Goal: Transaction & Acquisition: Purchase product/service

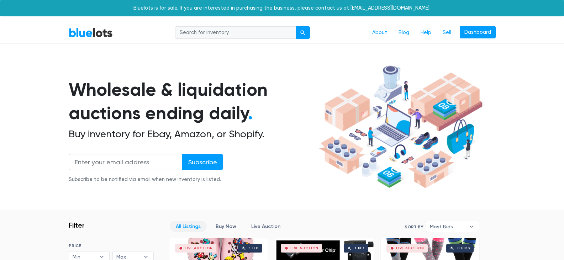
click at [0, 200] on section "Wholesale & liquidation auctions ending daily . Buy inventory for Ebay, Amazon,…" at bounding box center [282, 136] width 564 height 148
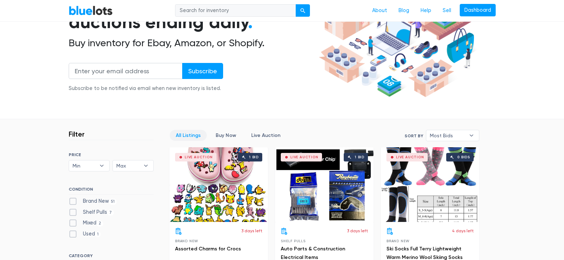
scroll to position [128, 0]
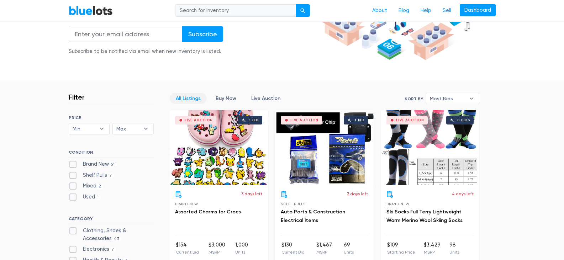
click at [74, 164] on label "Brand New 51" at bounding box center [93, 164] width 48 height 8
click at [73, 164] on New"] "Brand New 51" at bounding box center [71, 162] width 5 height 5
checkbox New"] "true"
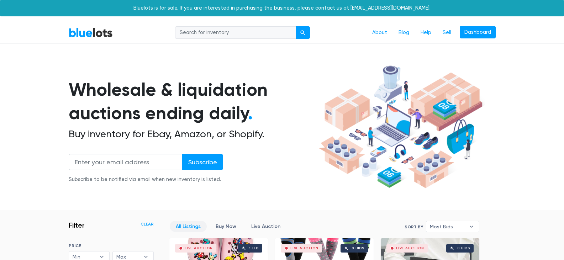
scroll to position [191, 0]
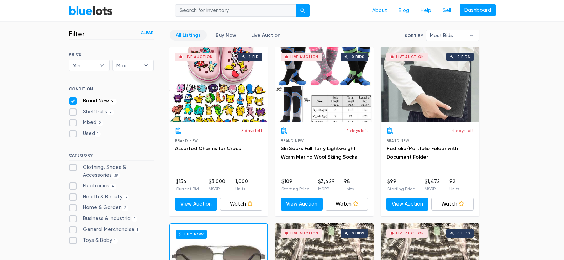
click at [75, 165] on label "Clothing, Shoes & Accessories 39" at bounding box center [111, 171] width 85 height 15
click at [73, 165] on Accessories"] "Clothing, Shoes & Accessories 39" at bounding box center [71, 166] width 5 height 5
checkbox Accessories"] "true"
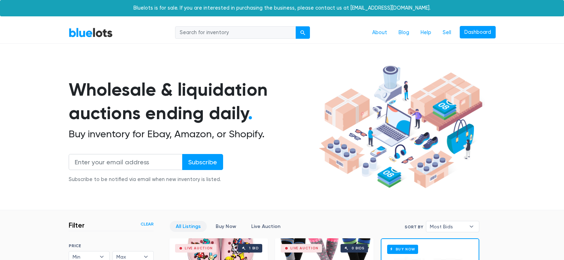
scroll to position [191, 0]
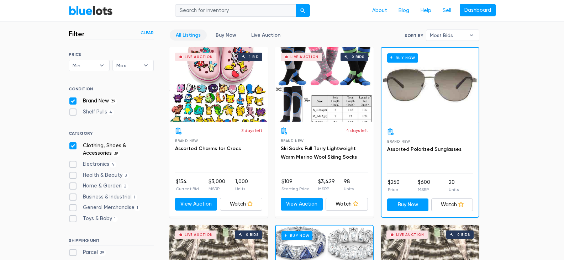
click at [72, 165] on label "Electronics 4" at bounding box center [93, 164] width 48 height 8
click at [72, 165] on input "Electronics 4" at bounding box center [71, 162] width 5 height 5
checkbox input "true"
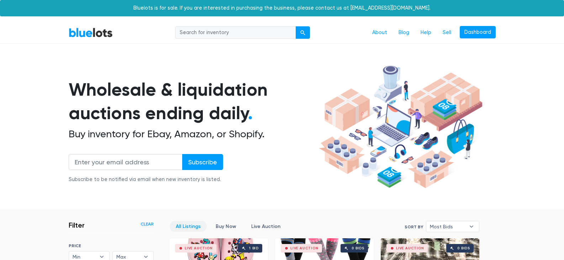
scroll to position [191, 0]
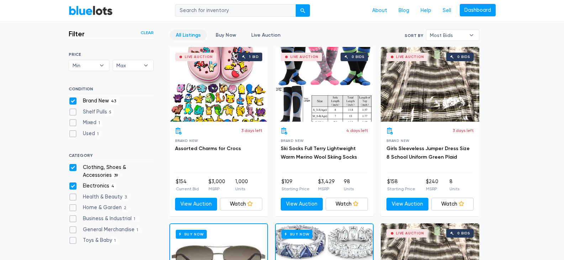
click at [74, 197] on label "Health & Beauty 3" at bounding box center [99, 197] width 60 height 8
click at [73, 197] on Beauty"] "Health & Beauty 3" at bounding box center [71, 195] width 5 height 5
checkbox Beauty"] "true"
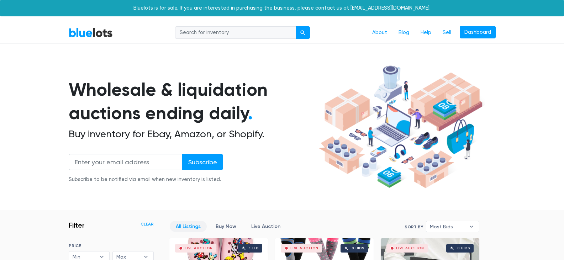
scroll to position [191, 0]
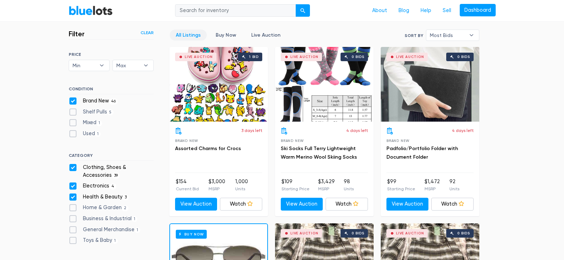
click at [73, 207] on label "Home & Garden 2" at bounding box center [99, 208] width 60 height 8
click at [73, 207] on Garden"] "Home & Garden 2" at bounding box center [71, 206] width 5 height 5
checkbox Garden"] "true"
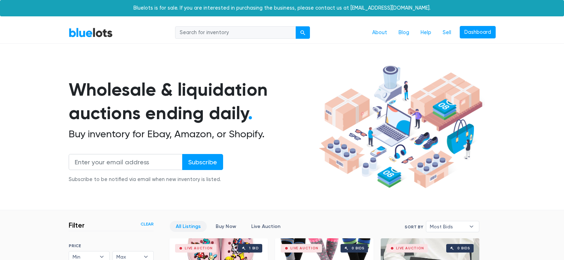
scroll to position [191, 0]
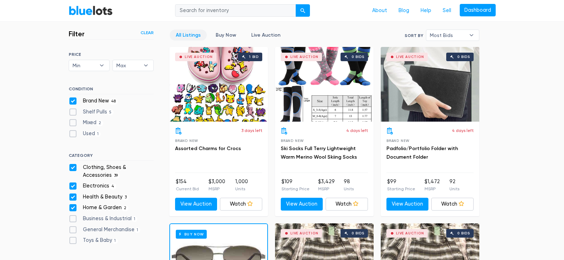
click at [72, 218] on label "Business & Industrial 1" at bounding box center [103, 219] width 69 height 8
click at [72, 218] on Industrial"] "Business & Industrial 1" at bounding box center [71, 217] width 5 height 5
checkbox Industrial"] "true"
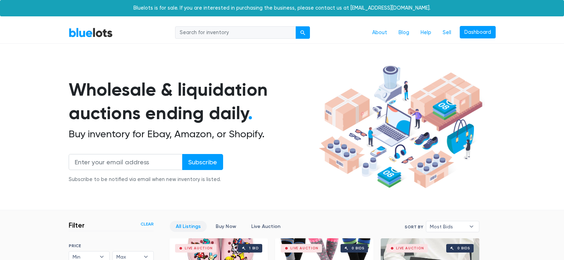
checkbox Merchandise"] "true"
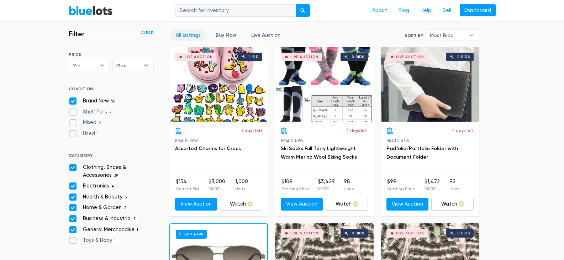
click at [71, 240] on label "Toys & Baby 1" at bounding box center [93, 241] width 49 height 8
click at [71, 240] on Baby"] "Toys & Baby 1" at bounding box center [71, 239] width 5 height 5
checkbox Baby"] "true"
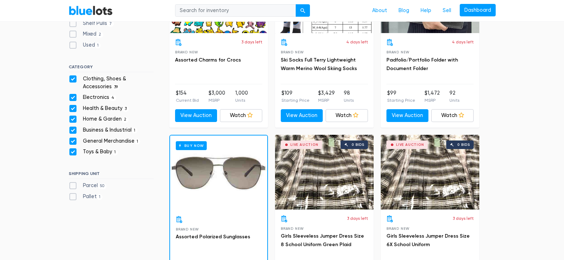
scroll to position [291, 0]
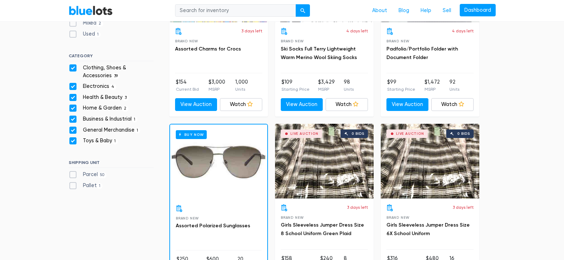
click at [70, 174] on label "Parcel 50" at bounding box center [88, 175] width 38 height 8
click at [70, 174] on input "Parcel 50" at bounding box center [71, 173] width 5 height 5
checkbox input "true"
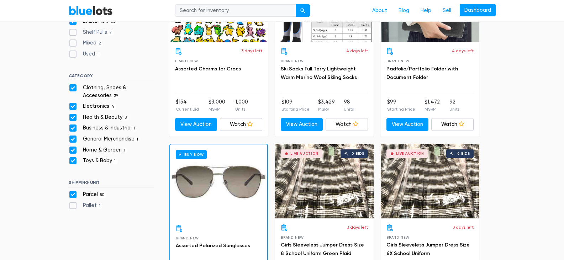
scroll to position [277, 0]
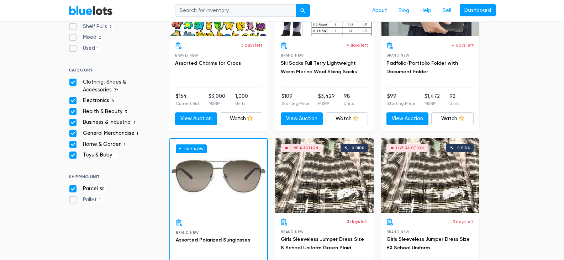
click at [71, 199] on label "Pallet 1" at bounding box center [86, 200] width 34 height 8
click at [71, 199] on input "Pallet 1" at bounding box center [71, 198] width 5 height 5
checkbox input "true"
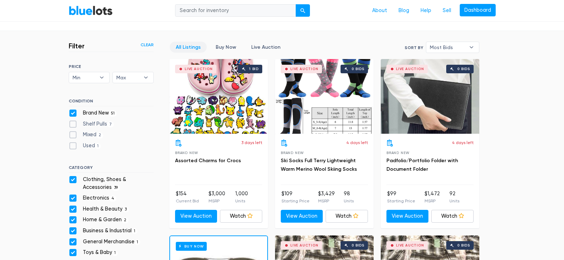
scroll to position [182, 0]
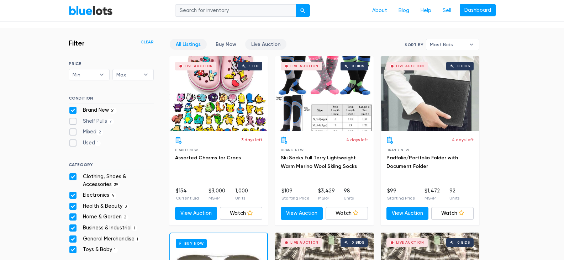
click at [274, 41] on link "Live Auction" at bounding box center [265, 44] width 41 height 11
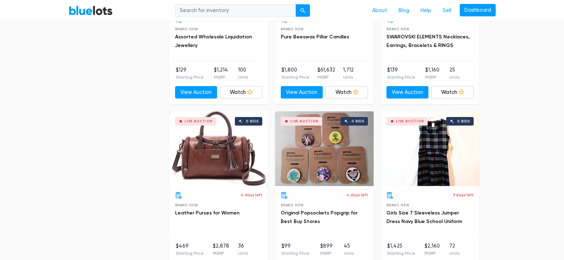
scroll to position [846, 0]
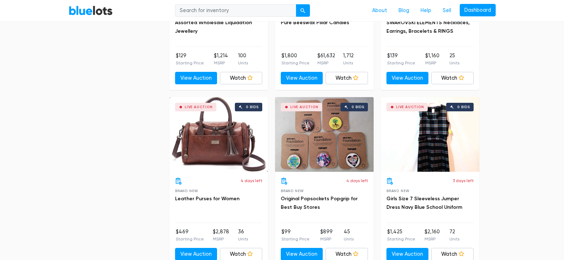
click at [232, 14] on input "search" at bounding box center [235, 10] width 121 height 13
type input "flowers"
click at [302, 10] on div "submit" at bounding box center [302, 11] width 5 height 5
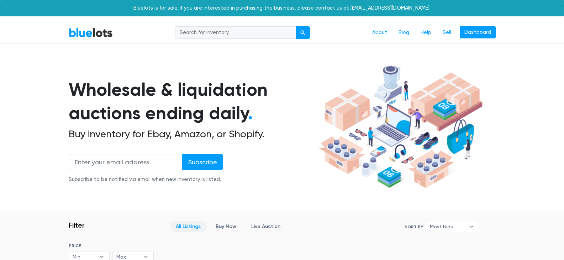
click at [236, 33] on input "search" at bounding box center [235, 32] width 121 height 13
type input "roses"
click at [304, 31] on div "submit" at bounding box center [302, 32] width 5 height 5
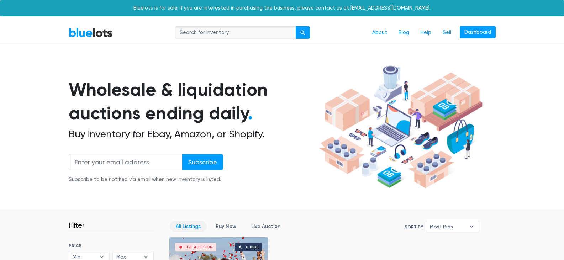
click at [304, 31] on div "submit" at bounding box center [302, 32] width 5 height 5
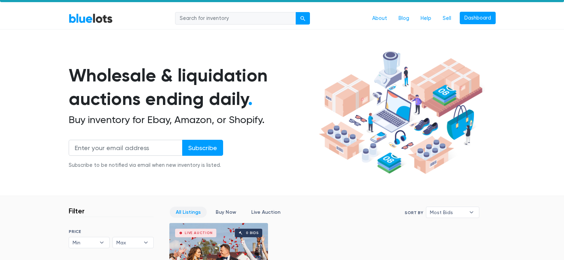
scroll to position [34, 0]
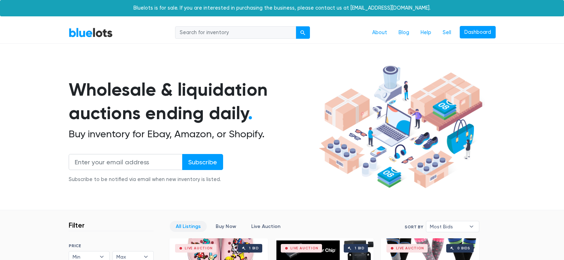
click at [271, 32] on input "search" at bounding box center [235, 32] width 121 height 13
type input "silk roses"
click at [302, 31] on div "submit" at bounding box center [302, 32] width 5 height 5
